Goal: Find specific page/section: Find specific page/section

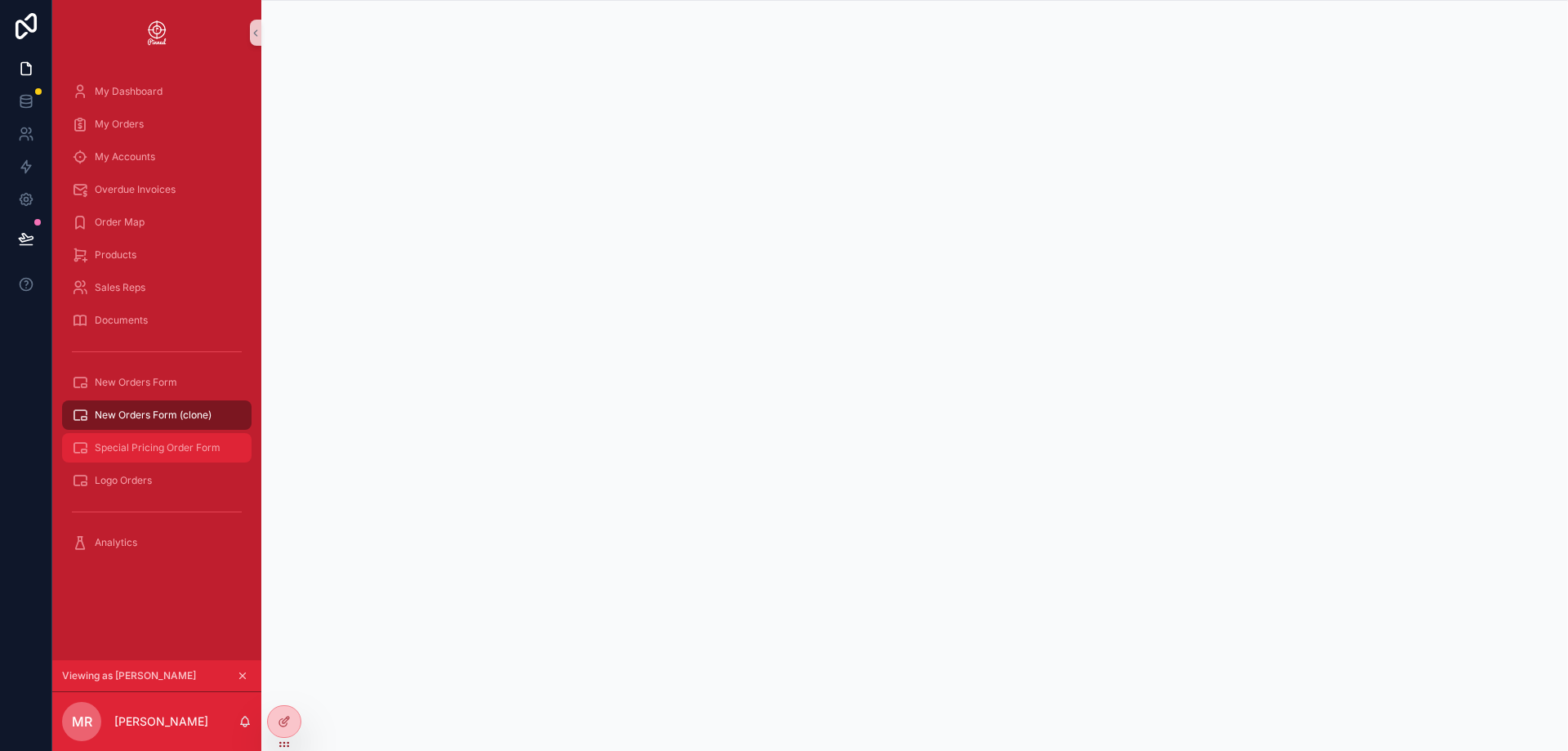
click at [178, 441] on span "Special Pricing Order Form" at bounding box center [158, 447] width 126 height 13
click at [145, 408] on span "New Orders Form (clone)" at bounding box center [153, 414] width 116 height 13
